Goal: Connect with others: Connect with other users

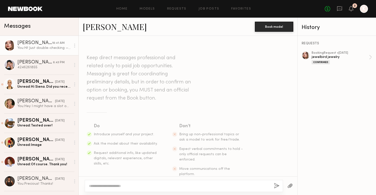
scroll to position [362, 0]
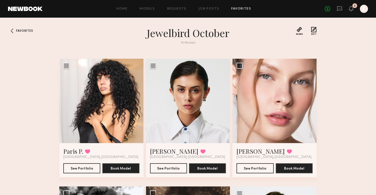
scroll to position [404, 0]
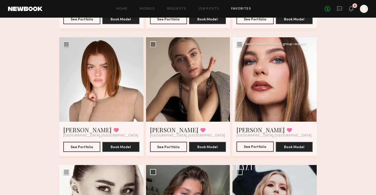
click at [252, 148] on button "See Portfolio" at bounding box center [255, 146] width 37 height 10
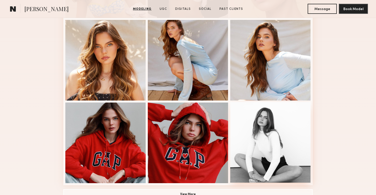
scroll to position [298, 0]
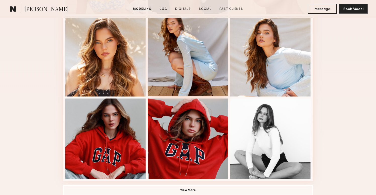
click at [217, 79] on div at bounding box center [188, 55] width 80 height 80
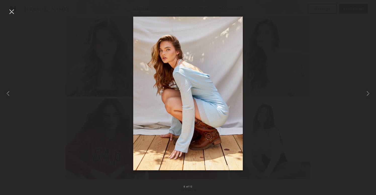
click at [280, 65] on div at bounding box center [188, 93] width 376 height 170
click at [11, 10] on div at bounding box center [12, 12] width 8 height 8
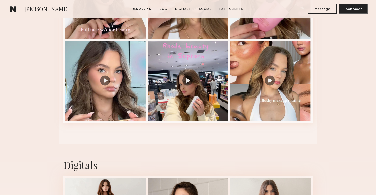
scroll to position [642, 0]
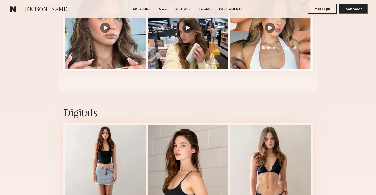
click at [322, 8] on button "Message" at bounding box center [322, 9] width 29 height 10
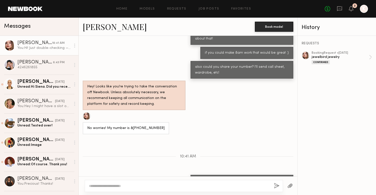
scroll to position [324, 0]
